Goal: Navigation & Orientation: Understand site structure

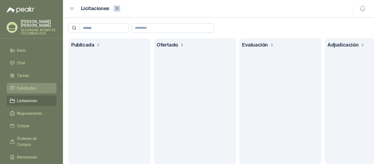
click at [13, 85] on li "Solicitudes" at bounding box center [31, 88] width 43 height 6
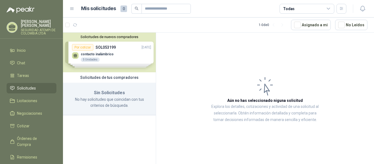
click at [116, 57] on div "Solicitudes de nuevos compradores Por cotizar SOL053199 [DATE] contacto inalámb…" at bounding box center [109, 53] width 93 height 40
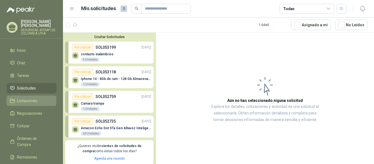
click at [16, 98] on li "Licitaciones" at bounding box center [31, 101] width 43 height 6
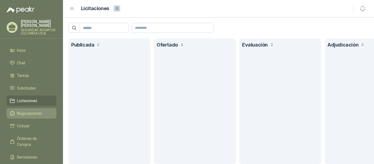
click at [31, 111] on span "Negociaciones" at bounding box center [29, 113] width 25 height 6
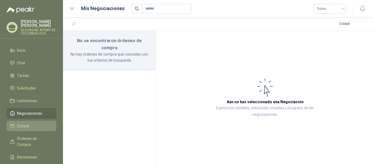
click at [21, 123] on span "Cotizar" at bounding box center [23, 126] width 13 height 6
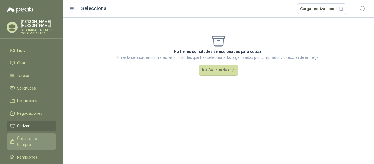
click at [35, 136] on span "Órdenes de Compra" at bounding box center [34, 142] width 34 height 12
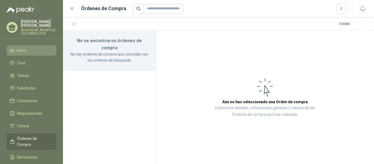
click at [19, 47] on span "Inicio" at bounding box center [21, 50] width 9 height 6
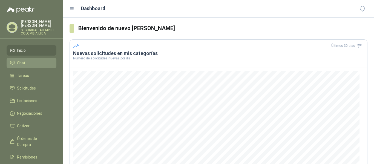
click at [23, 60] on span "Chat" at bounding box center [21, 63] width 8 height 6
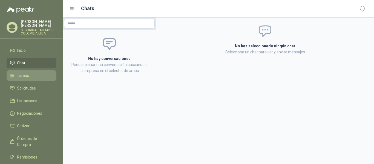
click at [23, 70] on link "Tareas" at bounding box center [32, 75] width 50 height 10
